Goal: Task Accomplishment & Management: Manage account settings

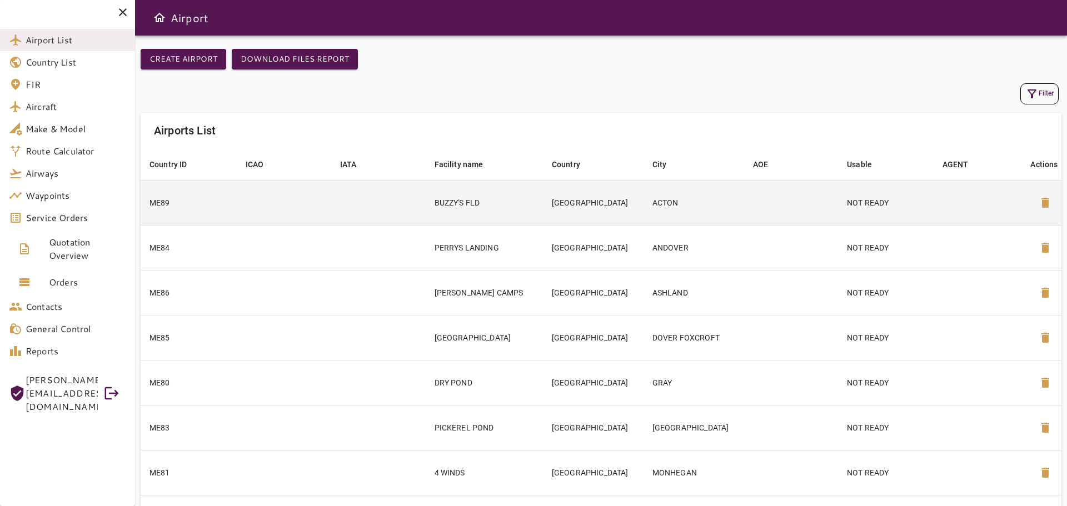
scroll to position [173, 0]
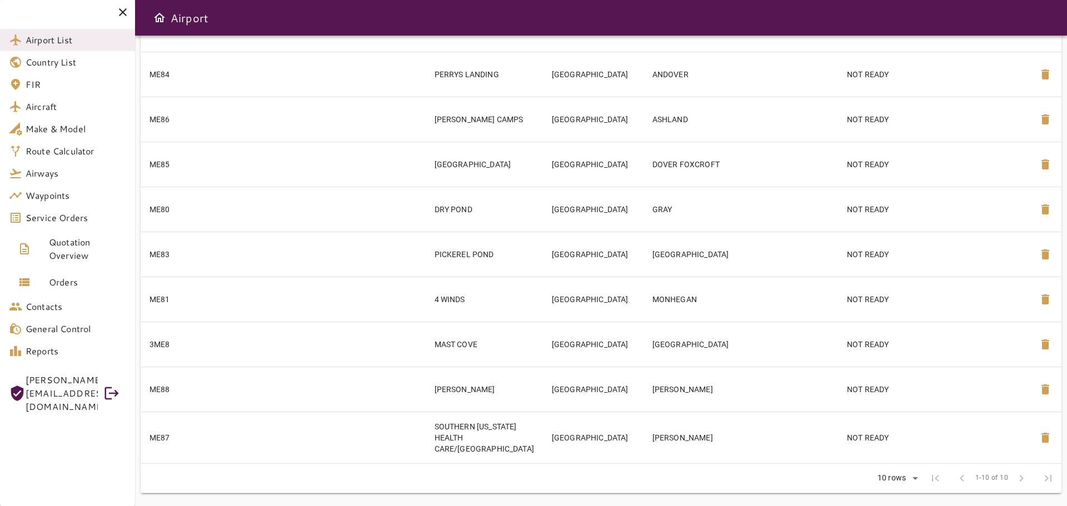
click at [122, 15] on icon at bounding box center [122, 12] width 13 height 13
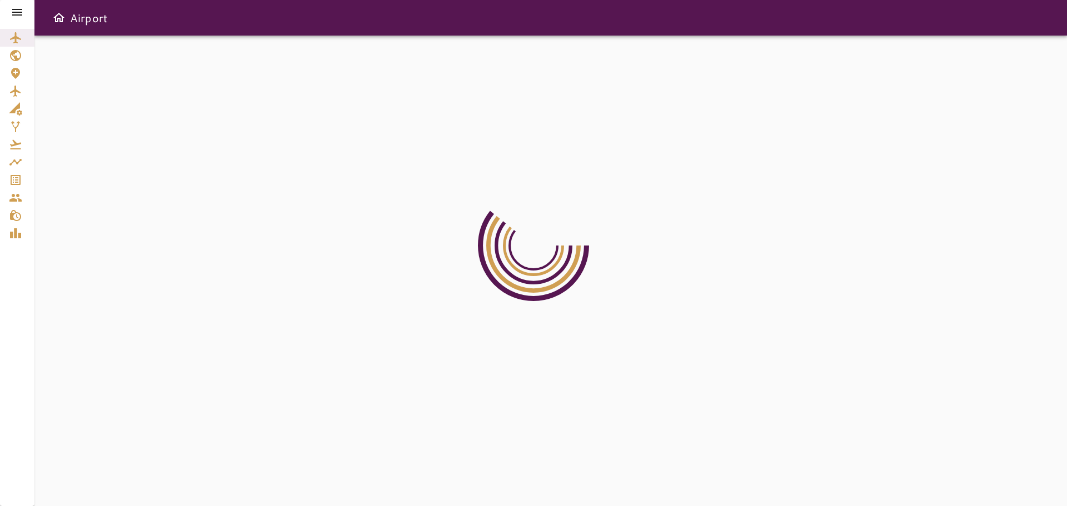
scroll to position [0, 0]
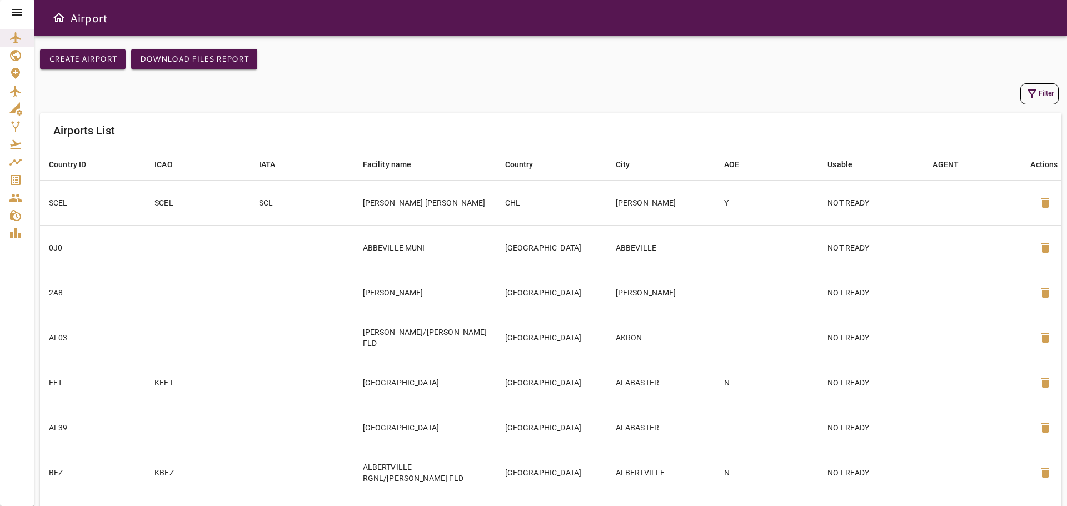
click at [22, 16] on icon at bounding box center [17, 12] width 13 height 13
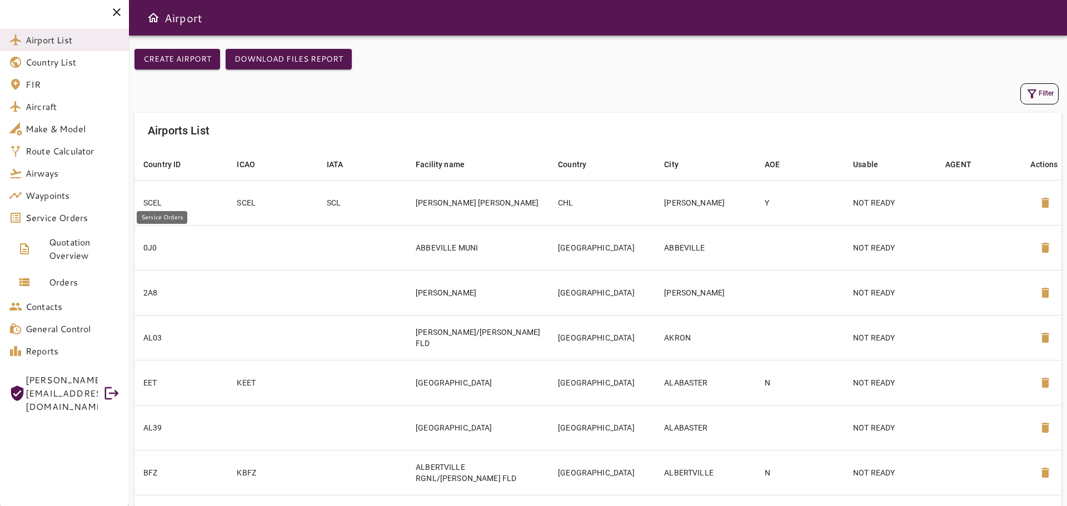
click at [70, 220] on span "Service Orders" at bounding box center [73, 217] width 94 height 13
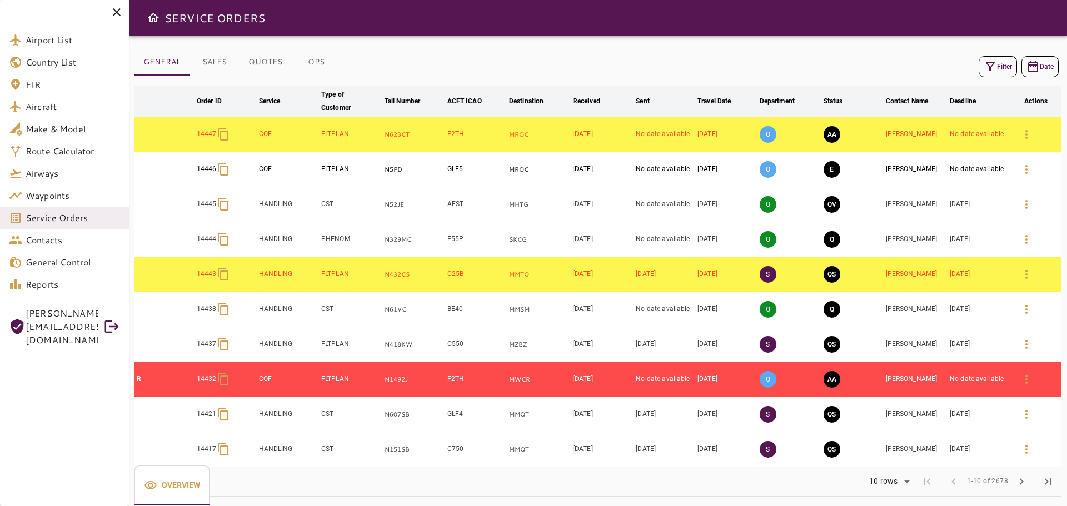
click at [986, 66] on icon "button" at bounding box center [990, 66] width 13 height 13
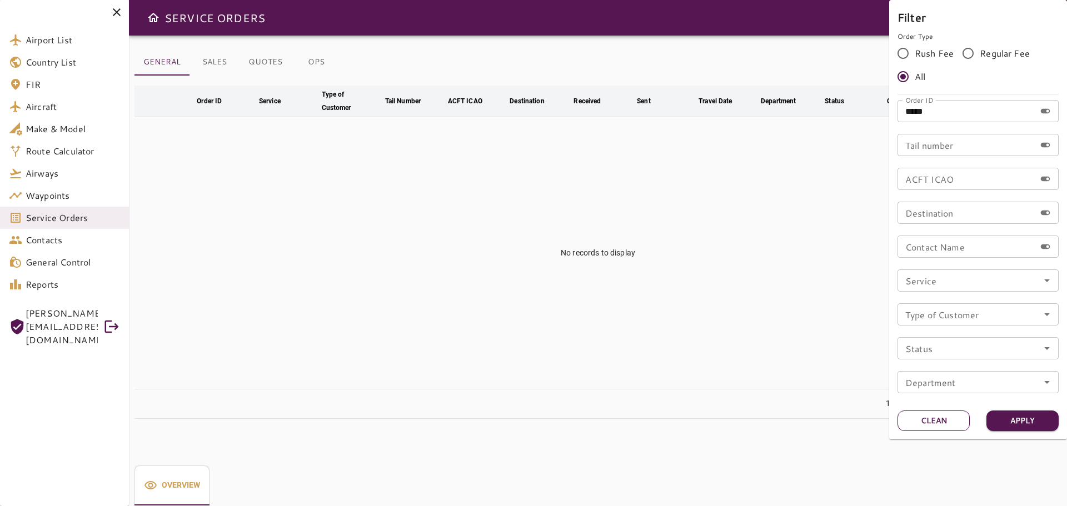
click at [929, 428] on button "Clean" at bounding box center [934, 421] width 72 height 21
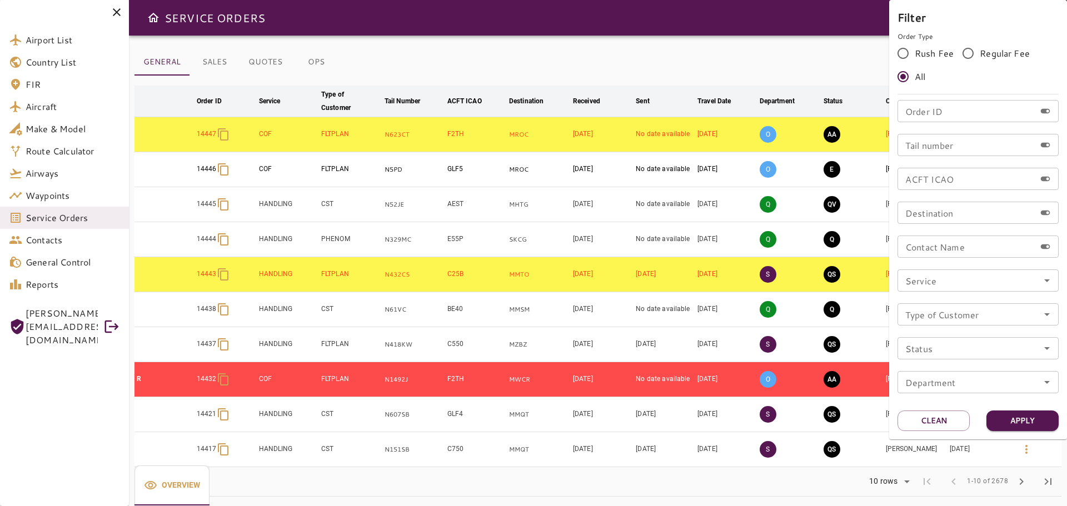
click at [80, 218] on div at bounding box center [533, 253] width 1067 height 506
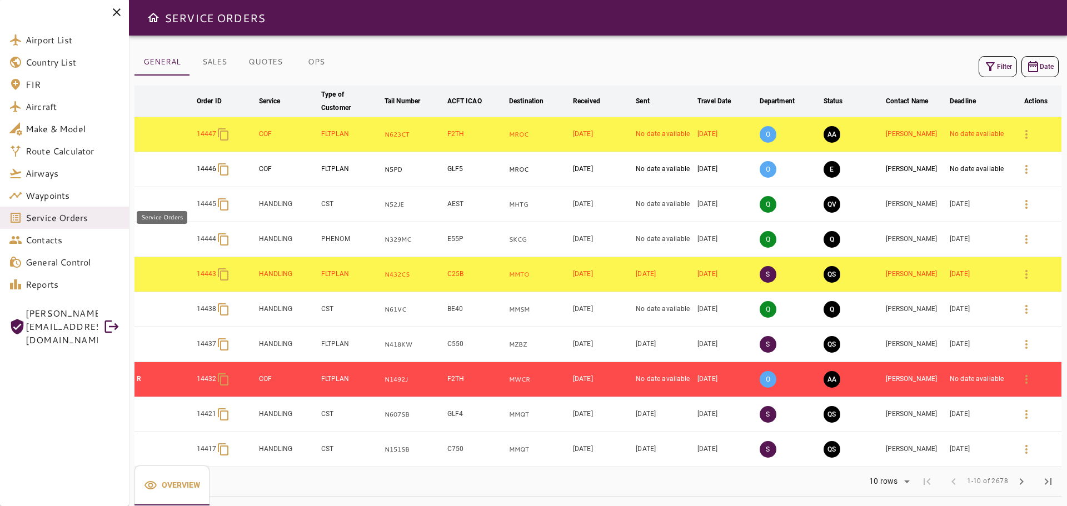
click at [78, 218] on span "Service Orders" at bounding box center [73, 217] width 94 height 13
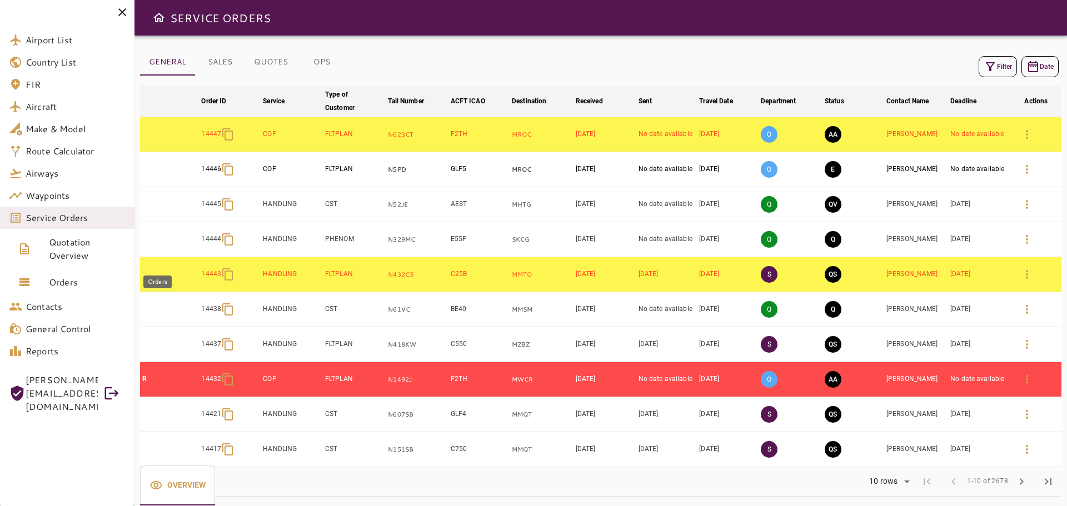
click at [73, 282] on span "Orders" at bounding box center [87, 282] width 77 height 13
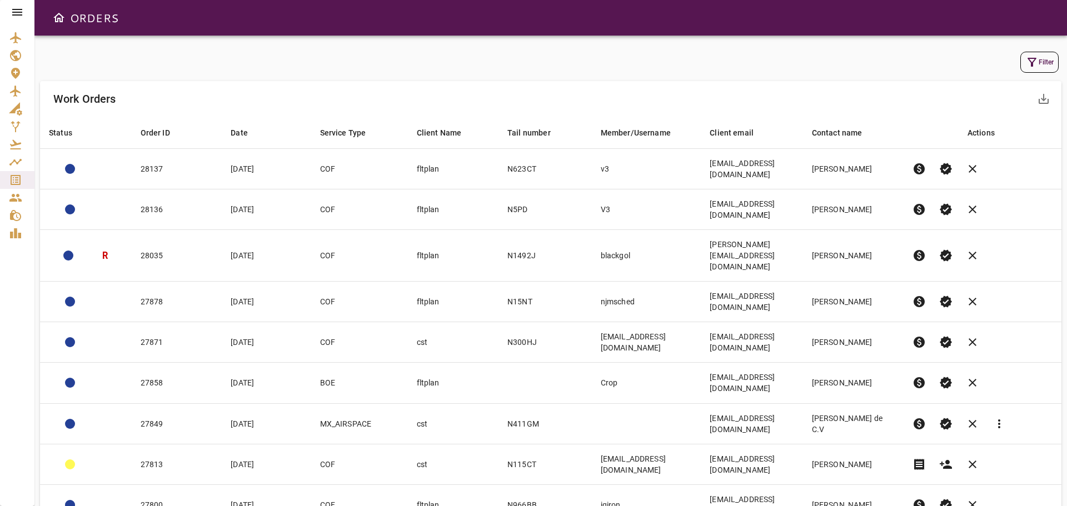
click at [1026, 72] on div "Filter" at bounding box center [551, 62] width 1022 height 27
click at [1034, 66] on icon "button" at bounding box center [1032, 62] width 13 height 13
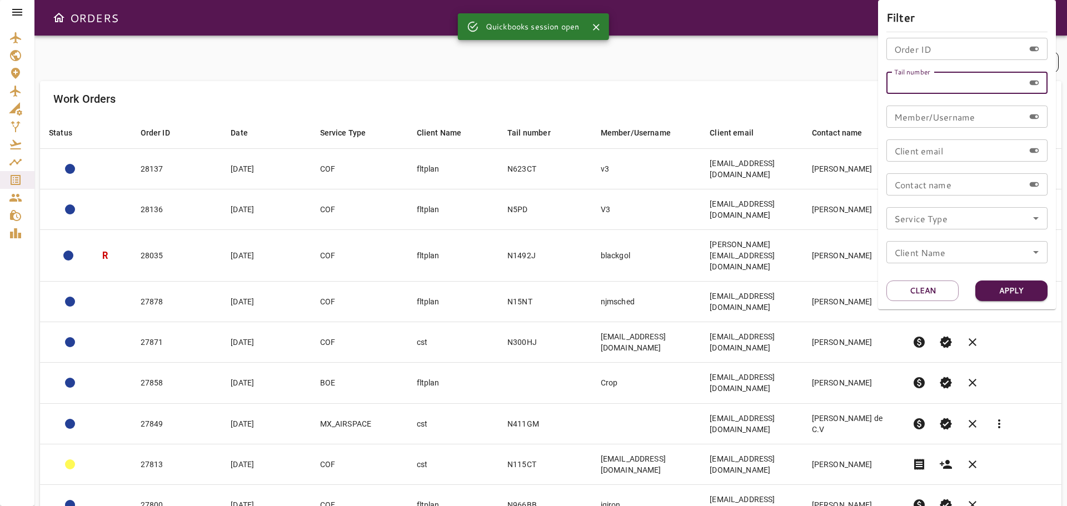
click at [942, 91] on input "Tail number" at bounding box center [956, 83] width 138 height 22
paste input "*****"
type input "*****"
click at [1019, 292] on button "Apply" at bounding box center [1012, 291] width 72 height 21
click at [927, 88] on input "Tail number" at bounding box center [956, 83] width 138 height 22
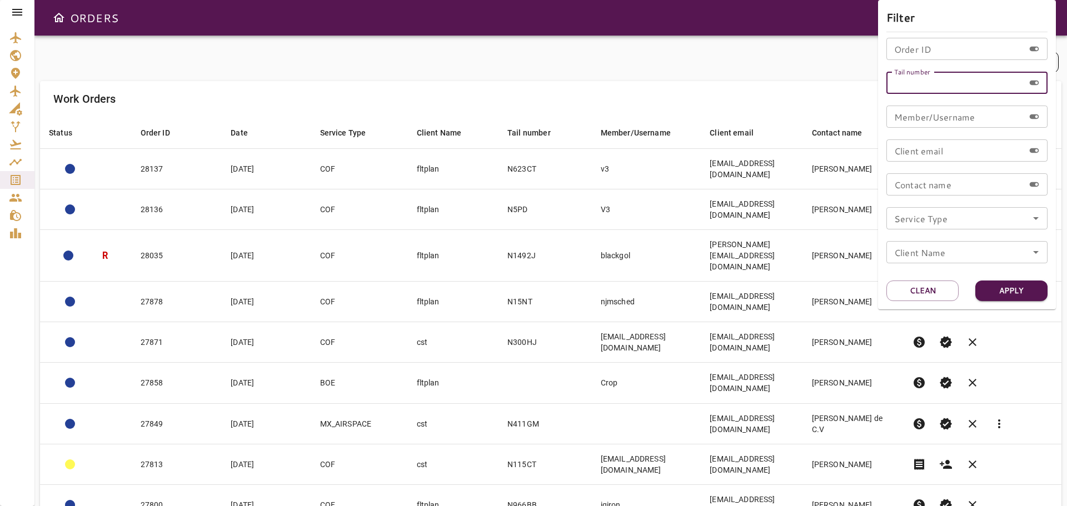
paste input "*****"
type input "*****"
click at [1029, 285] on button "Apply" at bounding box center [1012, 291] width 72 height 21
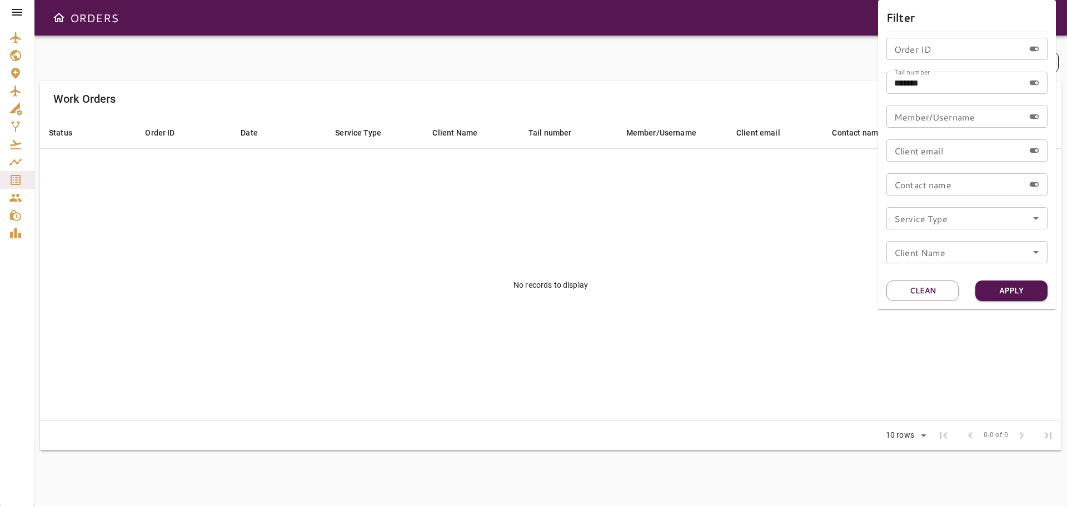
click at [515, 266] on div at bounding box center [533, 253] width 1067 height 506
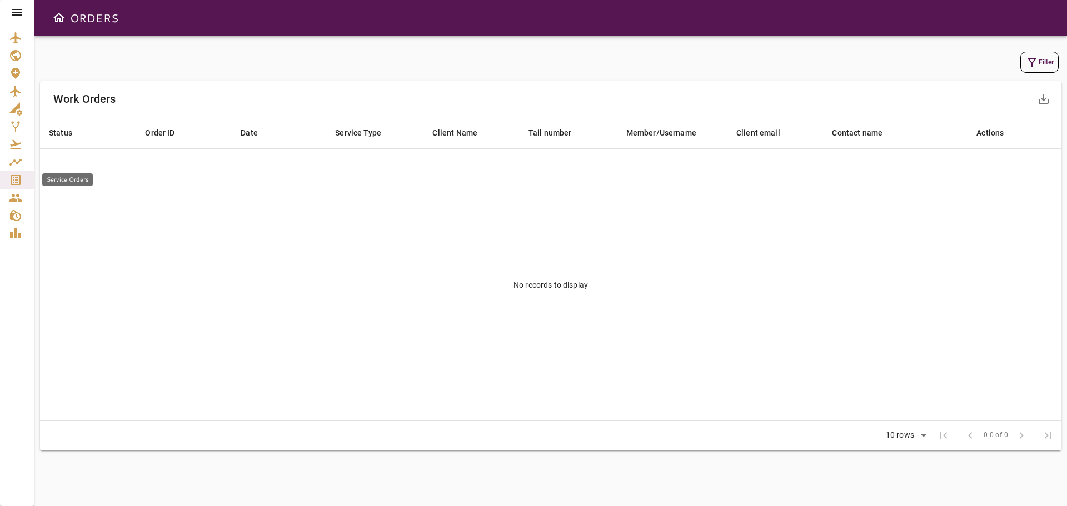
click at [12, 179] on icon "Service Orders" at bounding box center [16, 180] width 10 height 10
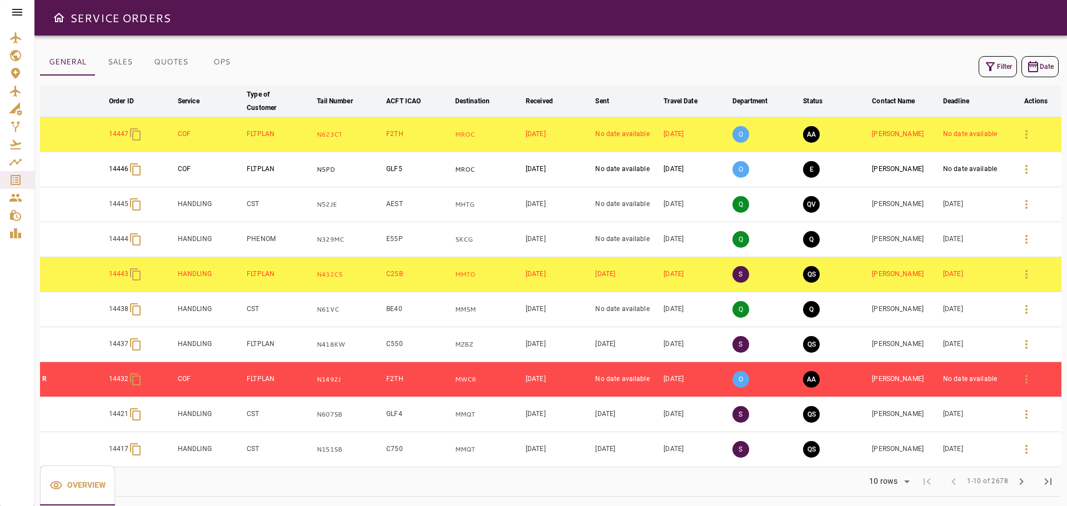
click at [1000, 68] on button "Filter" at bounding box center [998, 66] width 38 height 21
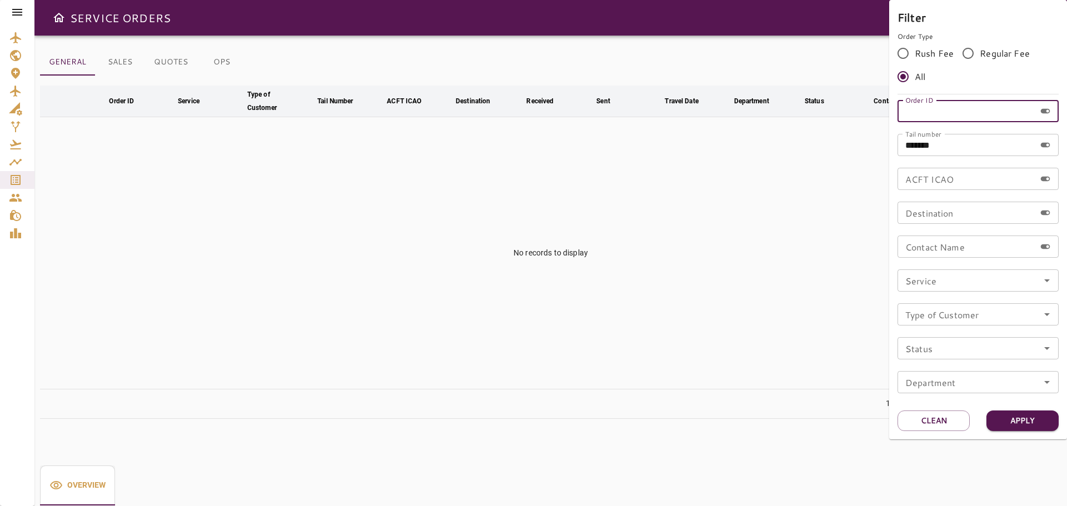
click at [942, 114] on input "Order ID" at bounding box center [967, 111] width 138 height 22
drag, startPoint x: 952, startPoint y: 151, endPoint x: 875, endPoint y: 156, distance: 76.4
click at [875, 156] on div "Filter Order Type Rush Fee Regular Fee All Order ID Order ID Tail number ***** …" at bounding box center [533, 253] width 1067 height 506
type input "******"
click at [1036, 424] on button "Apply" at bounding box center [1023, 421] width 72 height 21
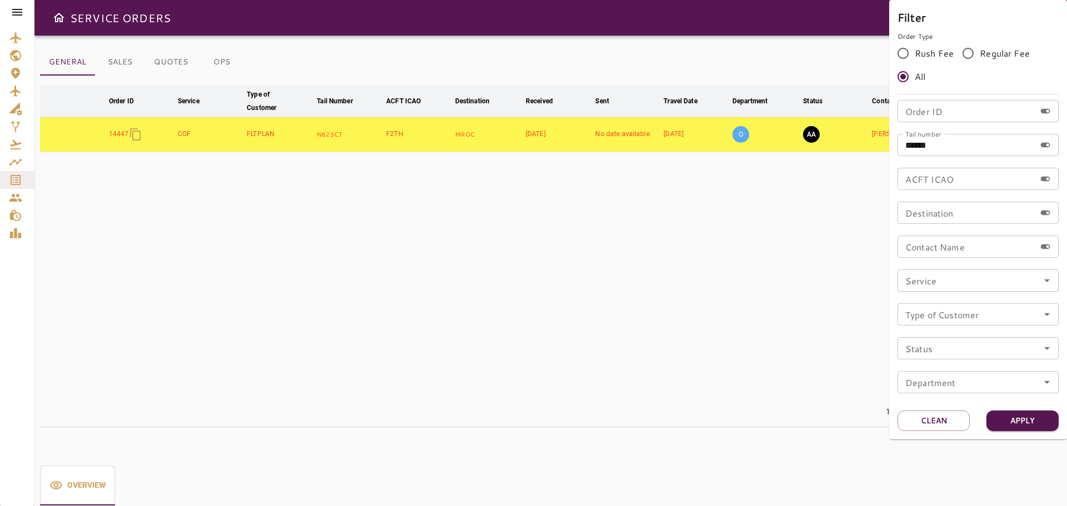
click at [590, 323] on div at bounding box center [533, 253] width 1067 height 506
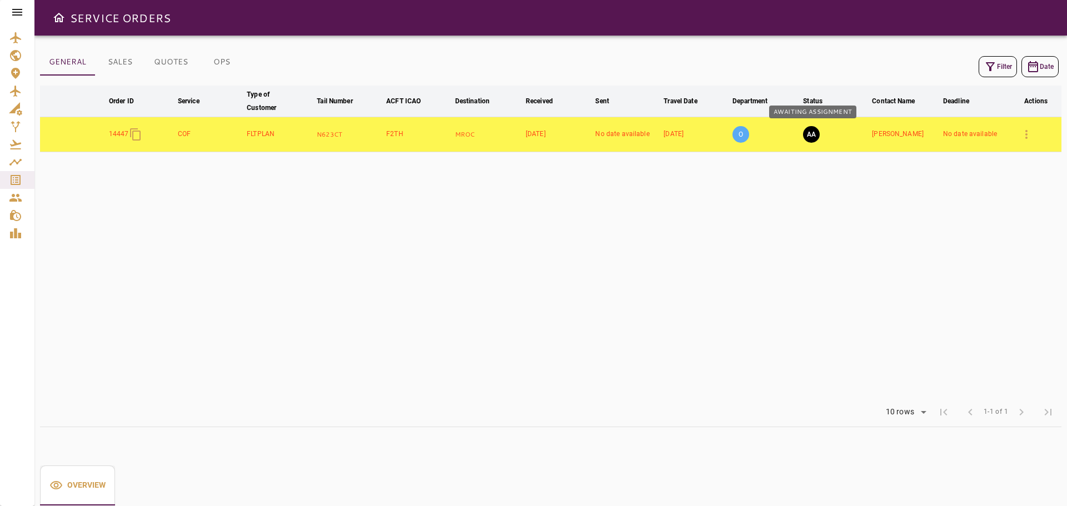
click at [815, 135] on button "AA" at bounding box center [811, 134] width 17 height 17
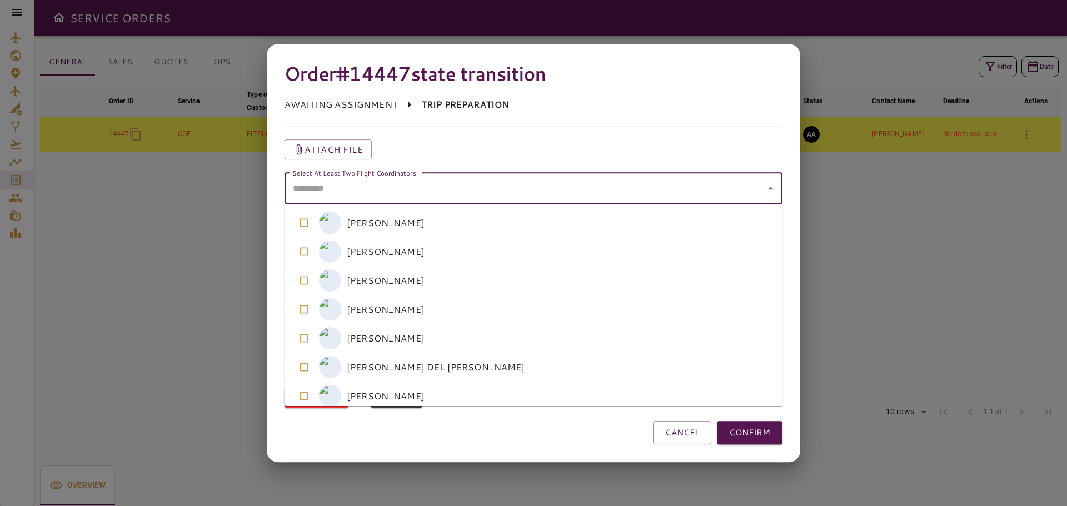
click at [371, 182] on div "Select At Least Two Flight Coordinators Select At Least Two Flight Coordinators" at bounding box center [534, 188] width 498 height 31
click at [398, 285] on coordinators-option-2 "M MARISELA GONZALEZ" at bounding box center [534, 280] width 498 height 29
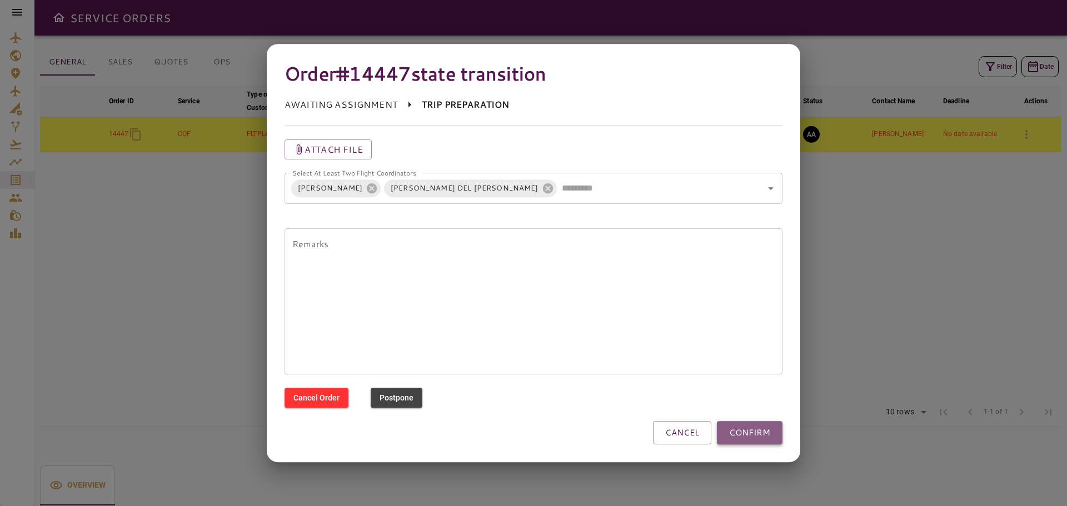
click at [764, 440] on button "CONFIRM" at bounding box center [750, 432] width 66 height 23
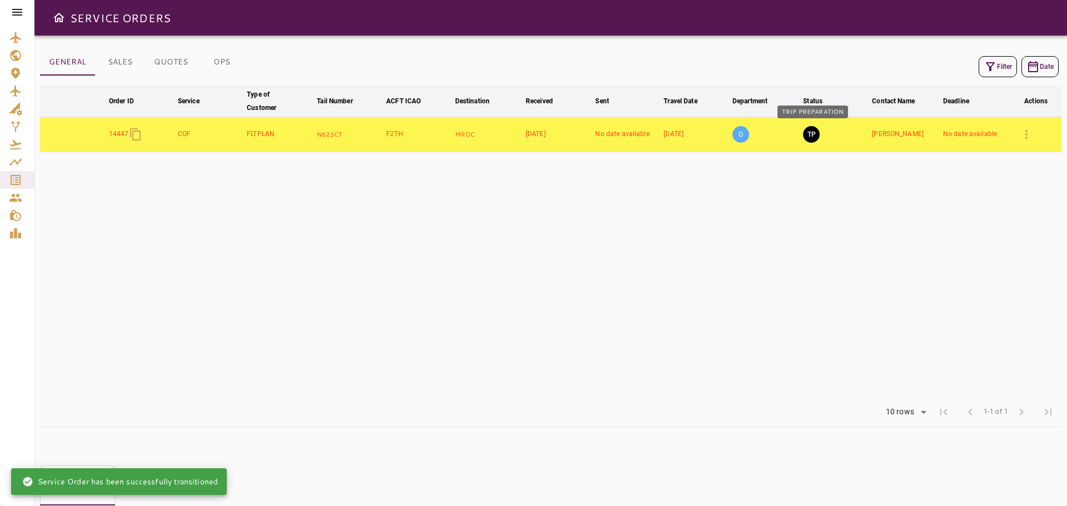
click at [812, 137] on button "TP" at bounding box center [811, 134] width 17 height 17
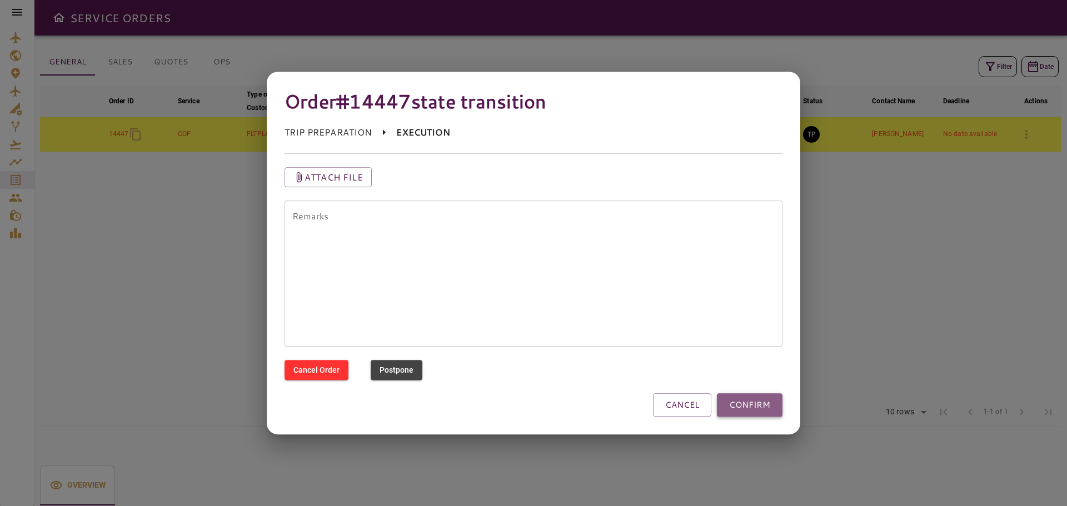
click at [762, 408] on button "CONFIRM" at bounding box center [750, 405] width 66 height 23
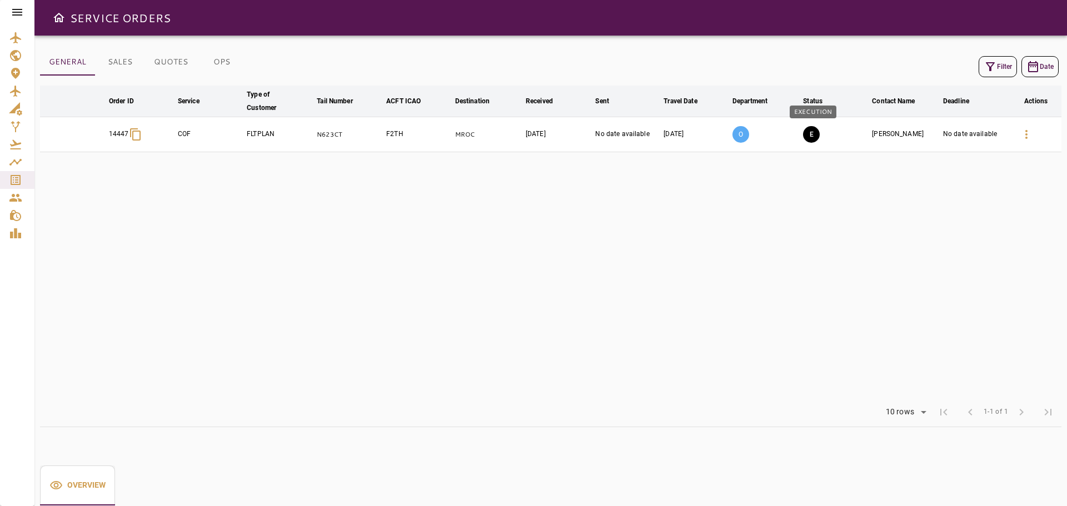
click at [814, 134] on button "E" at bounding box center [811, 134] width 17 height 17
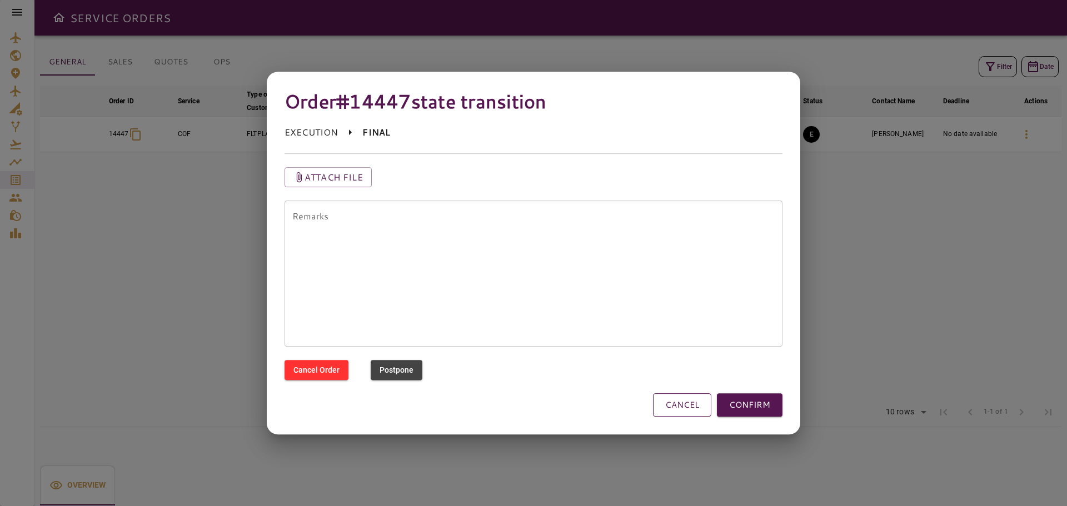
click at [685, 406] on button "CANCEL" at bounding box center [682, 405] width 58 height 23
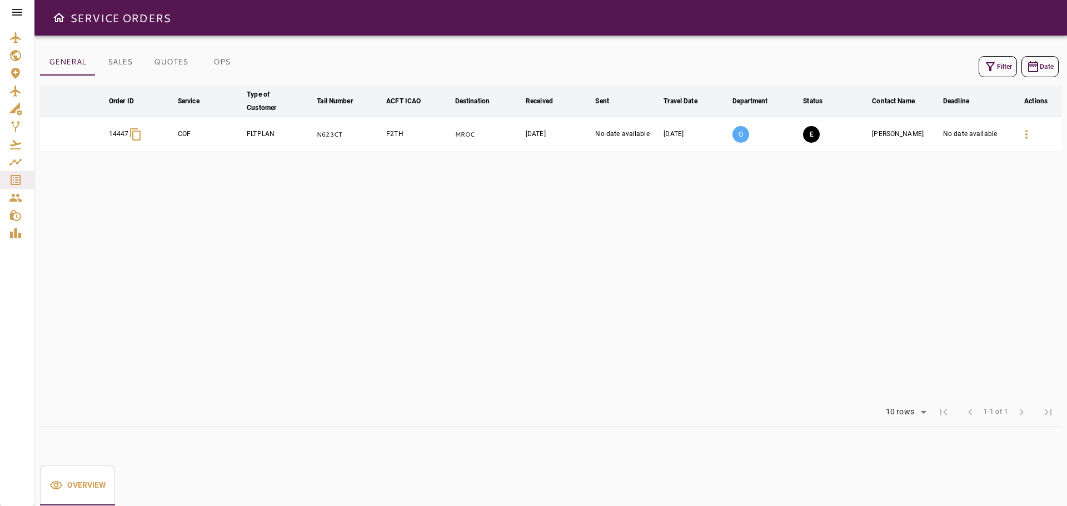
click at [173, 65] on button "QUOTES" at bounding box center [171, 62] width 52 height 27
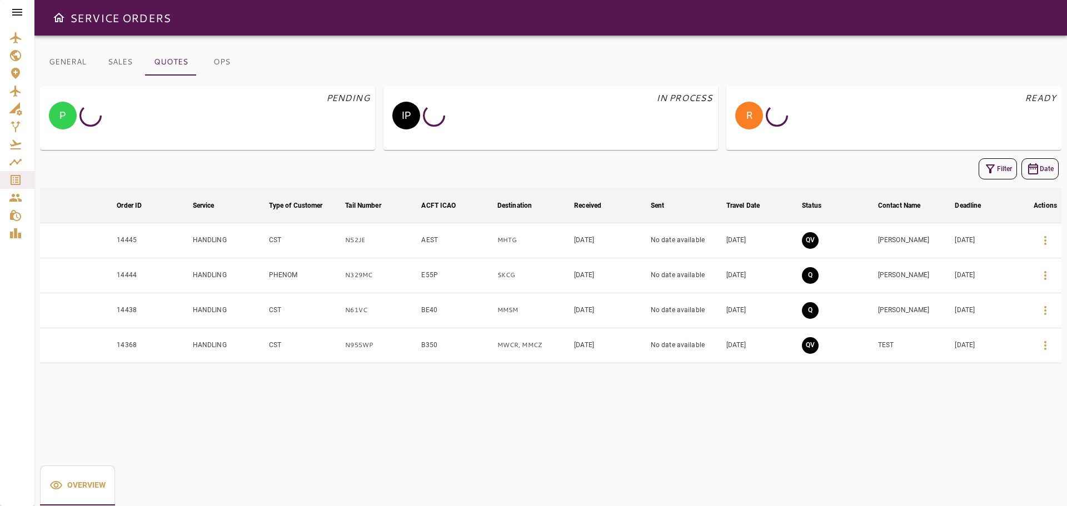
click at [125, 63] on button "SALES" at bounding box center [120, 62] width 50 height 27
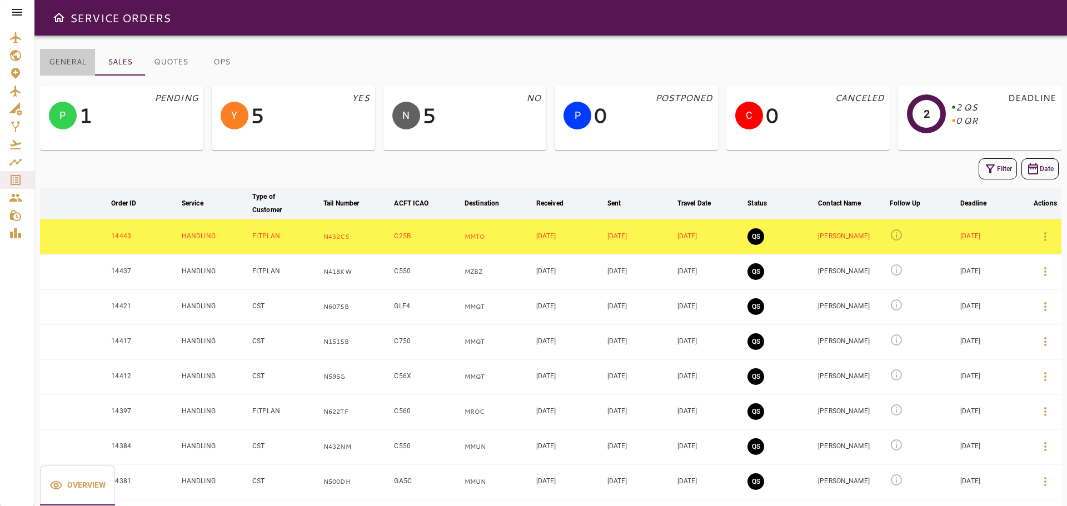
click at [76, 59] on button "GENERAL" at bounding box center [67, 62] width 55 height 27
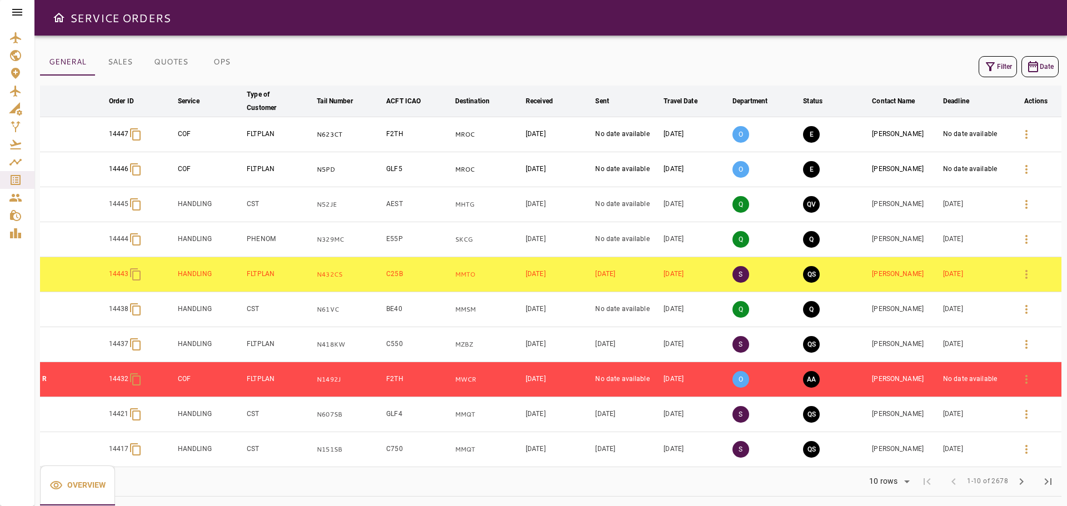
click at [211, 61] on button "OPS" at bounding box center [222, 62] width 50 height 27
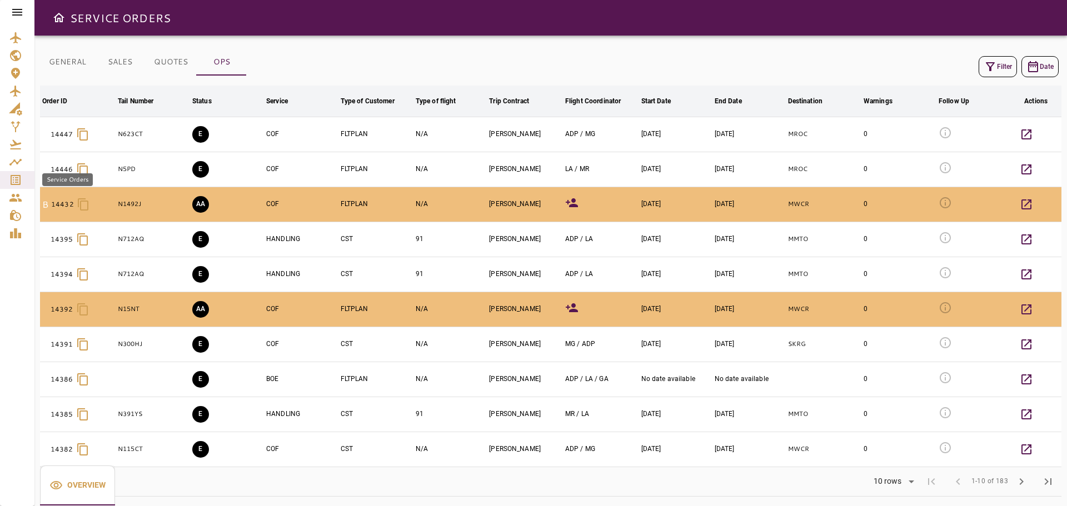
click at [16, 182] on icon "Service Orders" at bounding box center [16, 180] width 10 height 10
click at [17, 183] on icon "Service Orders" at bounding box center [15, 179] width 13 height 13
click at [16, 178] on icon "Service Orders" at bounding box center [16, 180] width 10 height 10
click at [19, 13] on icon at bounding box center [17, 12] width 13 height 13
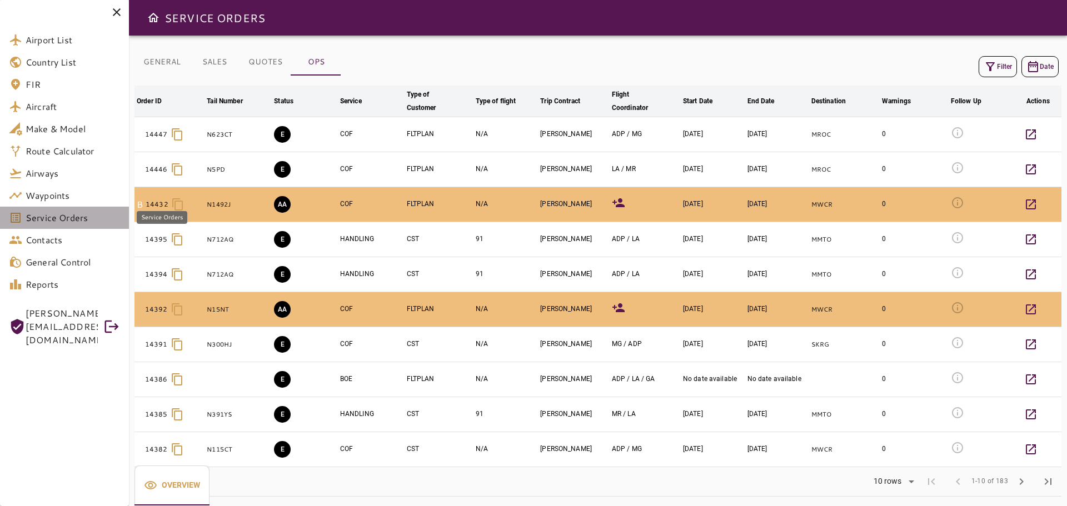
click at [43, 217] on span "Service Orders" at bounding box center [73, 217] width 94 height 13
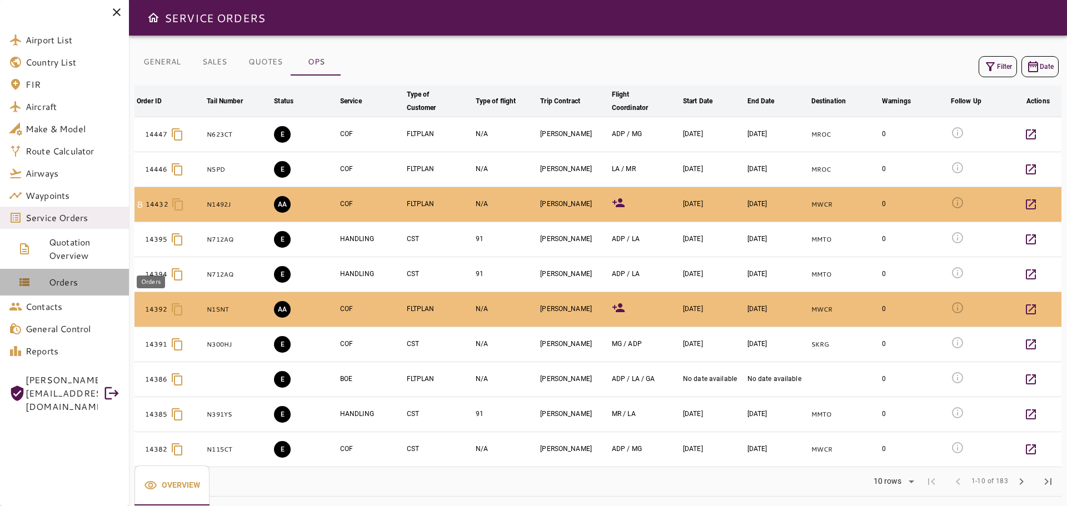
click at [54, 278] on span "Orders" at bounding box center [84, 282] width 71 height 13
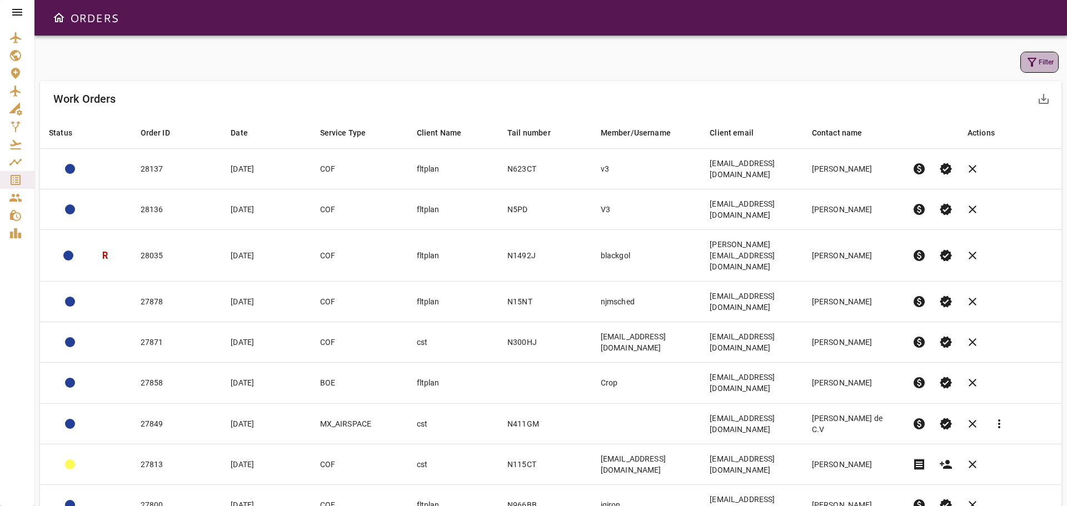
click at [1043, 69] on button "Filter" at bounding box center [1040, 62] width 38 height 21
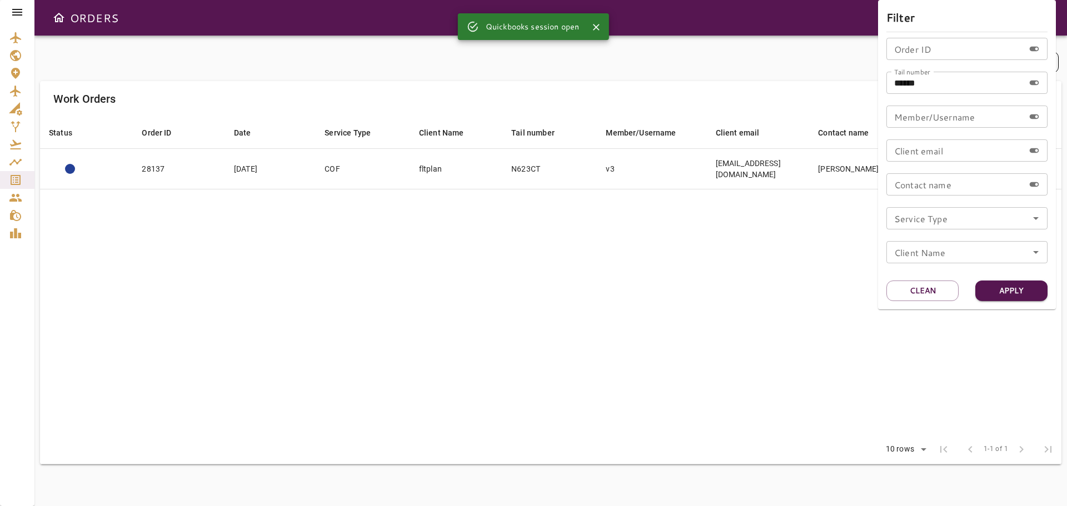
click at [656, 286] on div at bounding box center [533, 253] width 1067 height 506
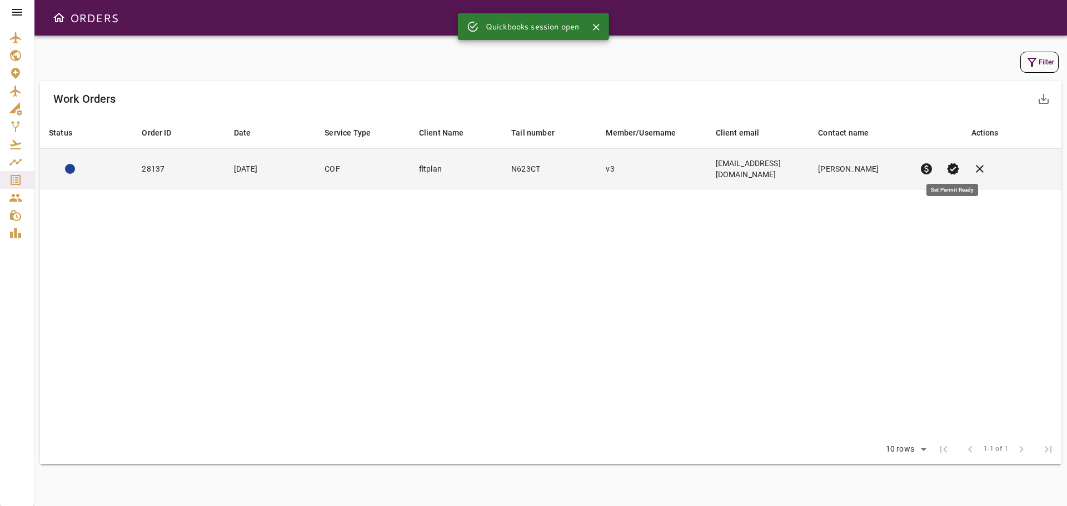
click at [953, 167] on span "verified" at bounding box center [953, 168] width 13 height 13
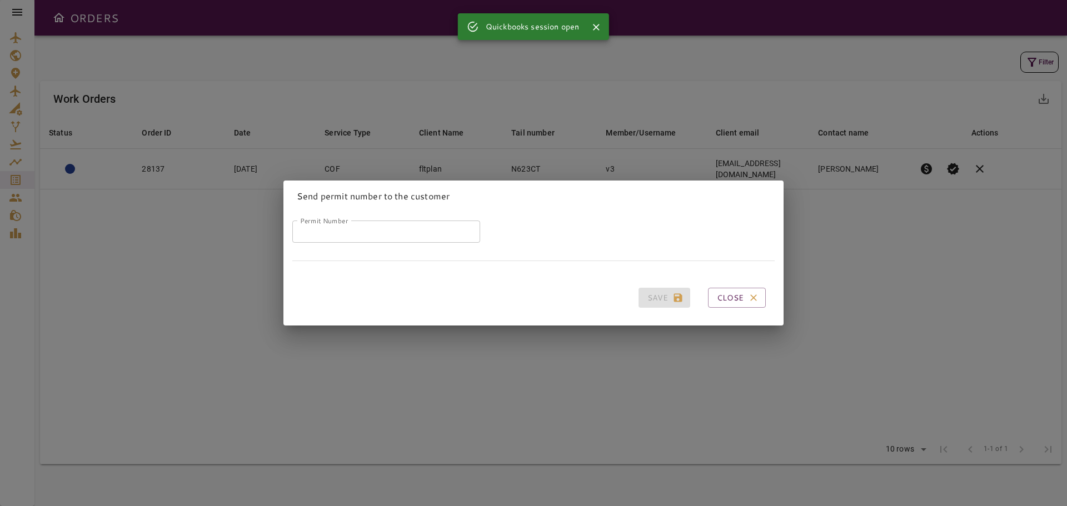
click at [331, 216] on label "Permit Number" at bounding box center [324, 220] width 48 height 9
click at [331, 221] on input "Permit Number" at bounding box center [386, 232] width 188 height 22
click at [331, 227] on input "Permit Number" at bounding box center [386, 232] width 188 height 22
paste input "*****"
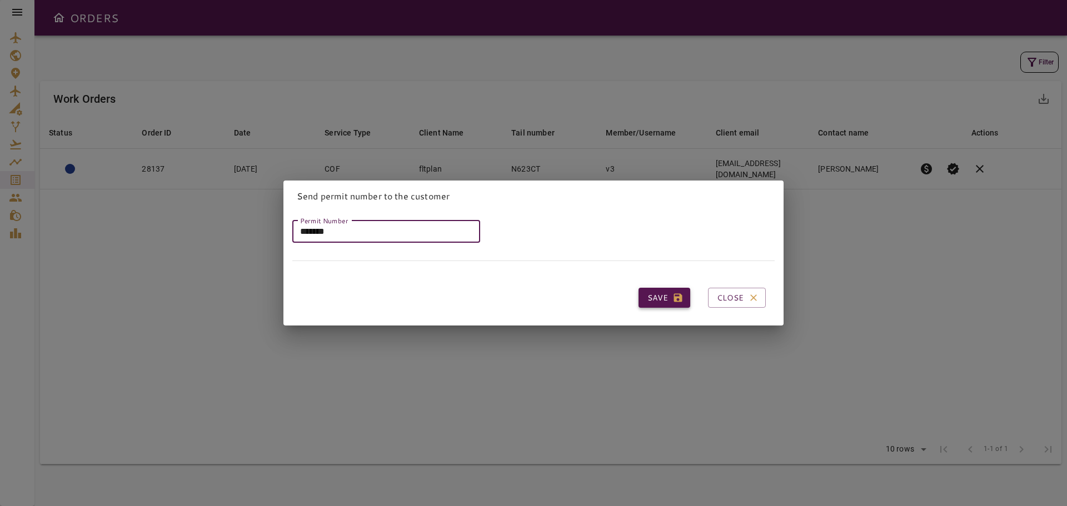
type input "*****"
click at [644, 299] on button "Save" at bounding box center [665, 298] width 52 height 21
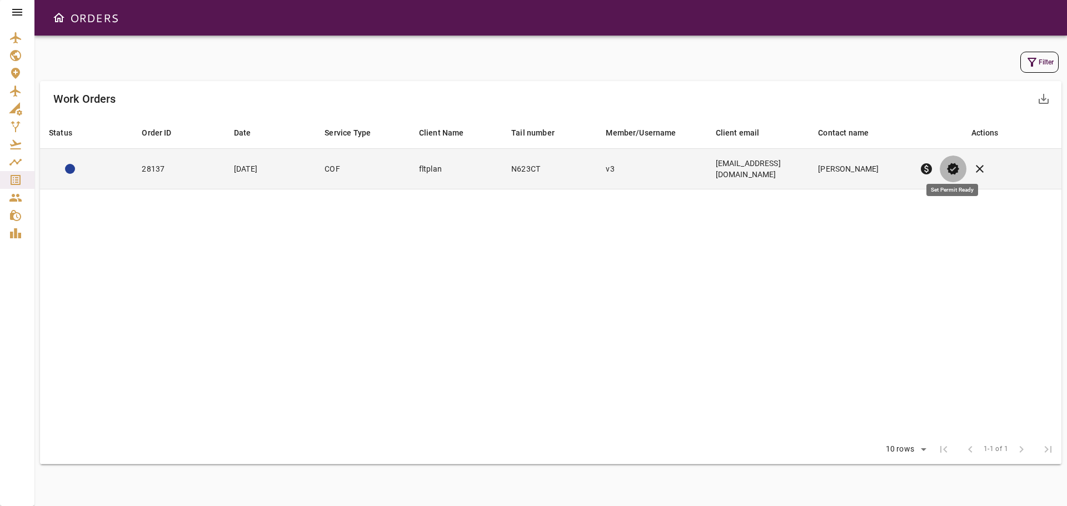
click at [949, 166] on span "verified" at bounding box center [953, 168] width 13 height 13
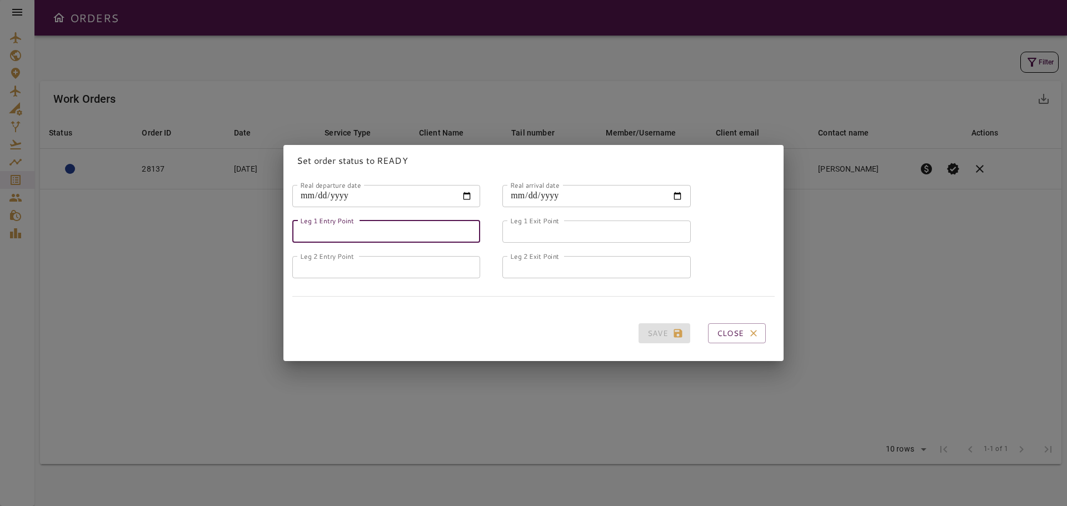
click at [322, 225] on input "Leg 1 Entry Point" at bounding box center [386, 232] width 188 height 22
click at [910, 302] on div "Set order status to READY Real departure date Real departure date Real arrival …" at bounding box center [533, 253] width 1067 height 506
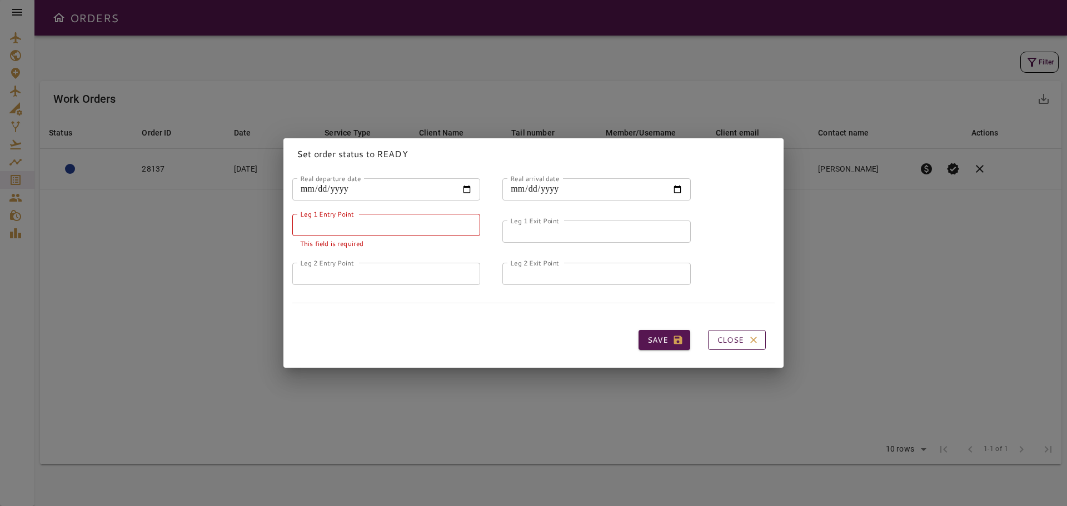
click at [748, 335] on icon "button" at bounding box center [753, 340] width 11 height 11
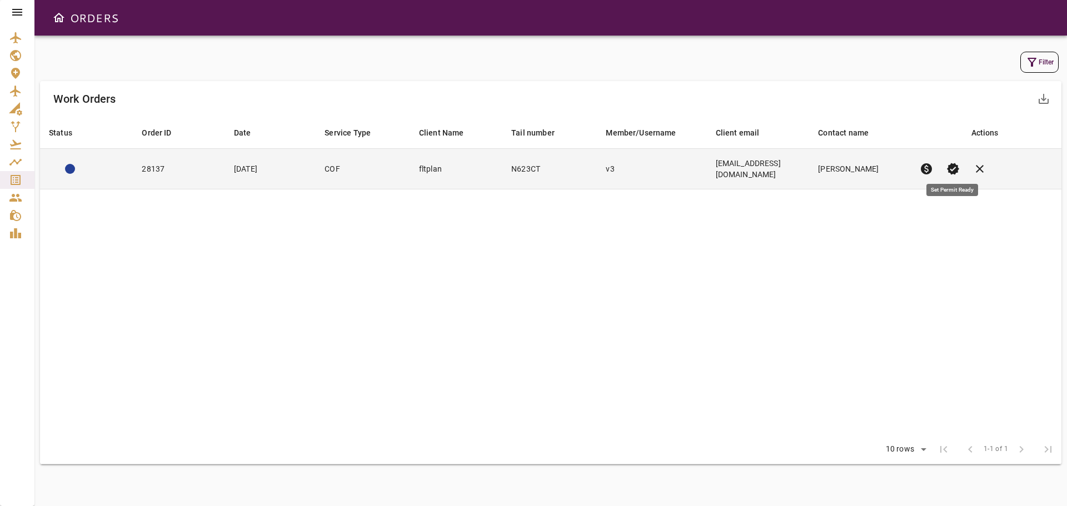
click at [953, 163] on span "verified" at bounding box center [953, 168] width 13 height 13
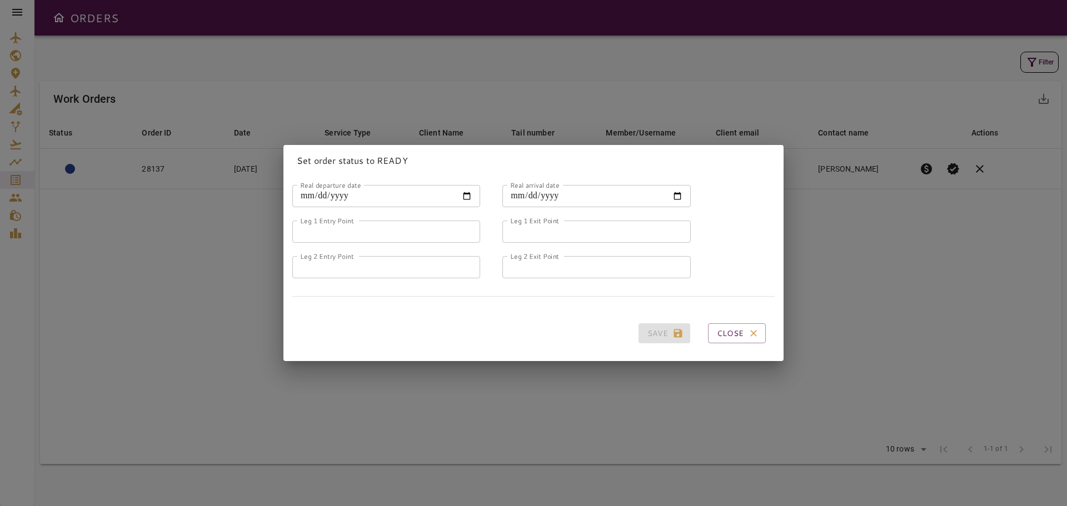
click at [359, 232] on input "Leg 1 Entry Point" at bounding box center [386, 232] width 188 height 22
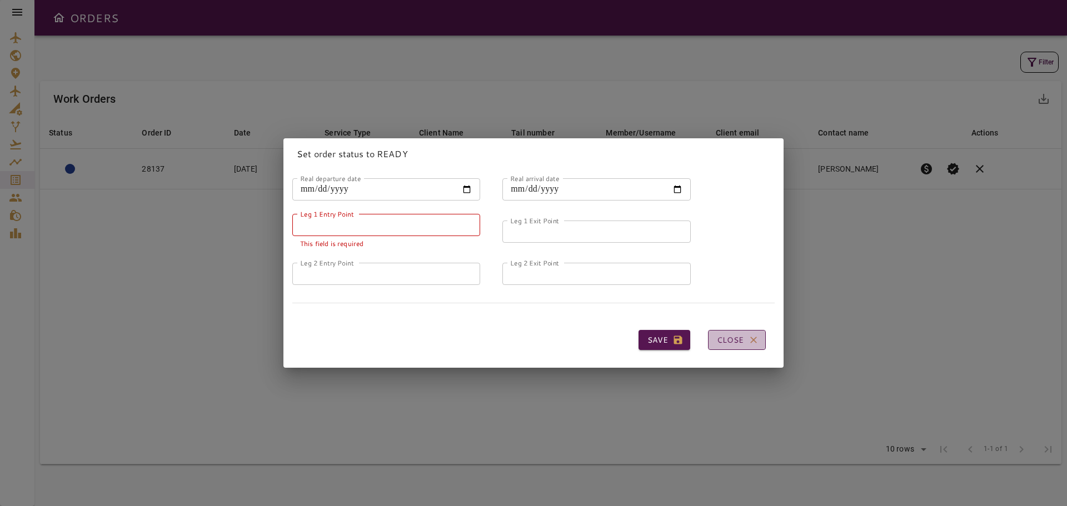
click at [739, 332] on button "Close" at bounding box center [737, 340] width 58 height 21
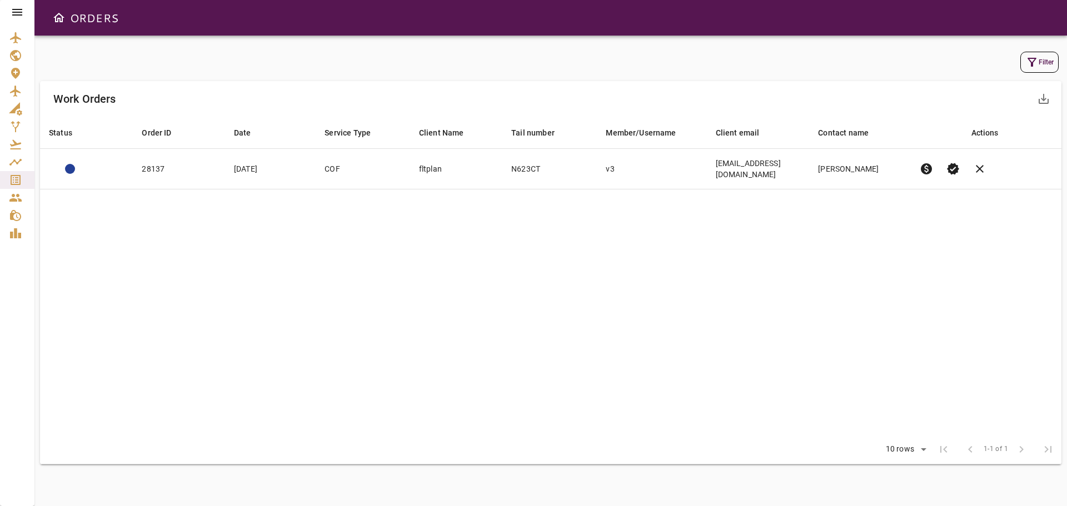
click at [811, 271] on table "Status arrow_downward Order ID arrow_downward Date arrow_downward Service Type …" at bounding box center [551, 276] width 1022 height 319
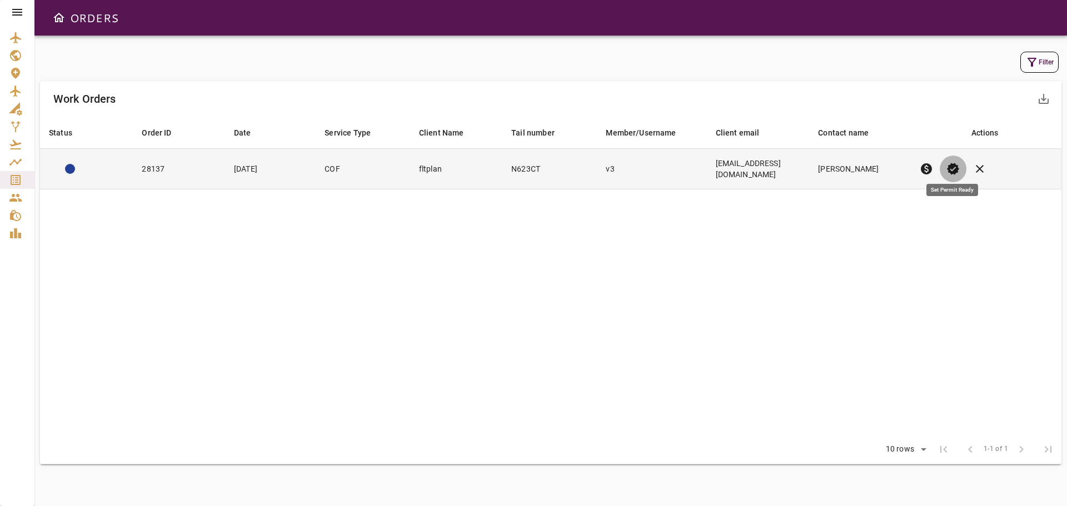
click at [956, 165] on span "verified" at bounding box center [953, 168] width 13 height 13
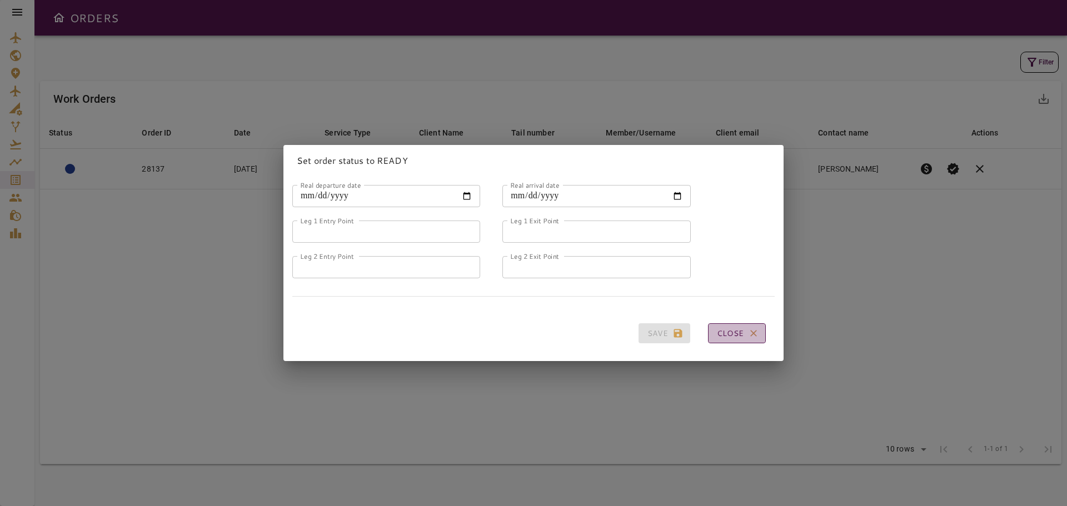
click at [737, 330] on button "Close" at bounding box center [737, 334] width 58 height 21
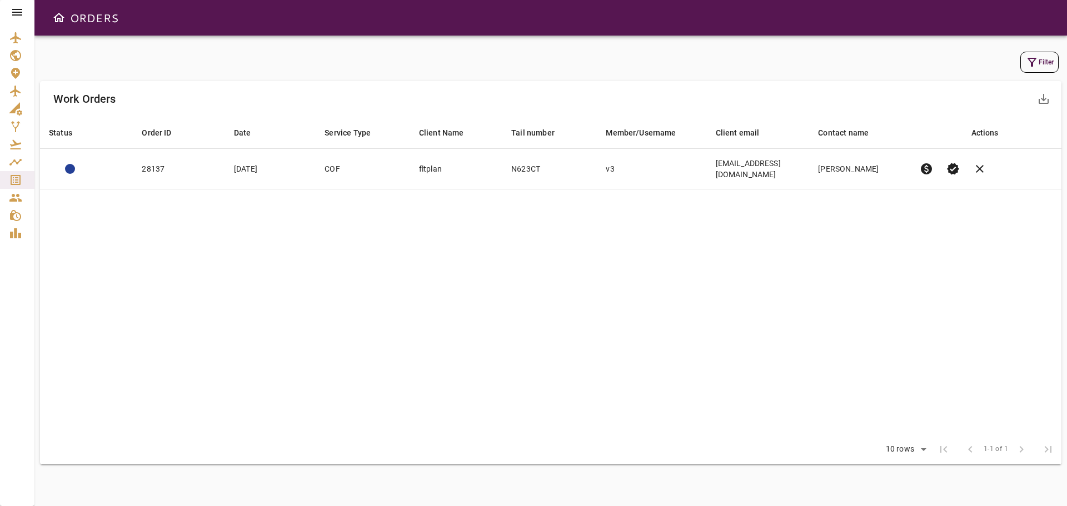
click at [817, 272] on table "Status arrow_downward Order ID arrow_downward Date arrow_downward Service Type …" at bounding box center [551, 276] width 1022 height 319
